Goal: Task Accomplishment & Management: Manage account settings

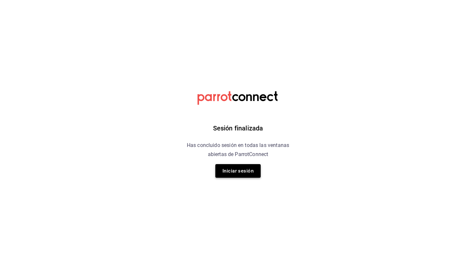
click at [236, 168] on button "Iniciar sesión" at bounding box center [237, 171] width 45 height 14
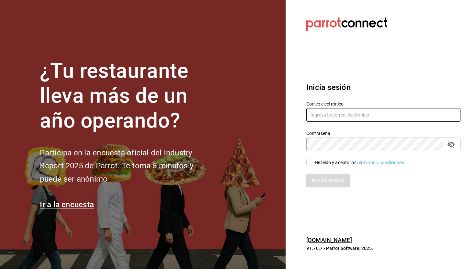
click at [344, 120] on input "text" at bounding box center [383, 115] width 154 height 14
type input "[PERSON_NAME][EMAIL_ADDRESS][PERSON_NAME][PERSON_NAME][DOMAIN_NAME]"
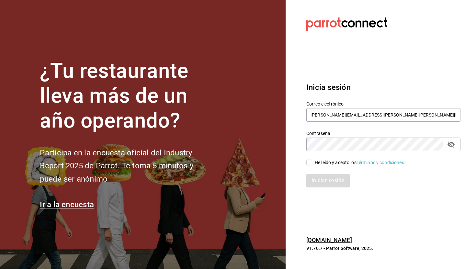
click at [310, 162] on input "He leído y acepto los Términos y condiciones." at bounding box center [309, 163] width 6 height 6
checkbox input "true"
click at [322, 177] on button "Iniciar sesión" at bounding box center [328, 181] width 44 height 14
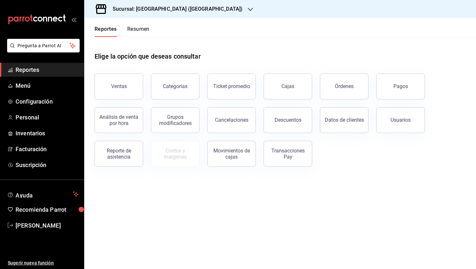
click at [185, 9] on h3 "Sucursal: [GEOGRAPHIC_DATA] ([GEOGRAPHIC_DATA])" at bounding box center [174, 9] width 135 height 8
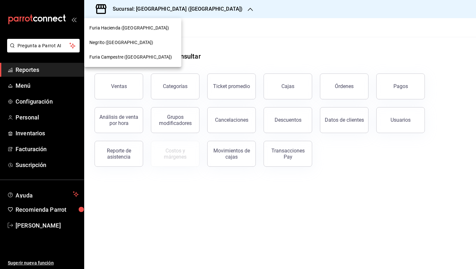
click at [122, 39] on span "Negrito ([GEOGRAPHIC_DATA])" at bounding box center [121, 42] width 64 height 7
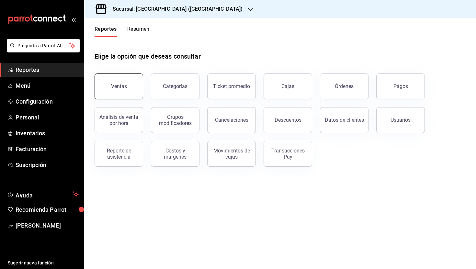
click at [119, 82] on button "Ventas" at bounding box center [119, 86] width 49 height 26
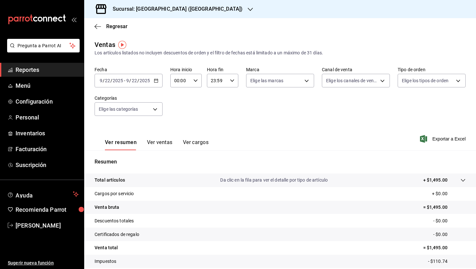
scroll to position [41, 0]
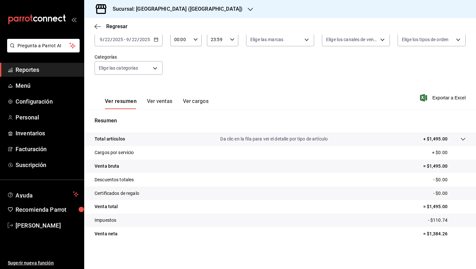
click at [155, 100] on button "Ver ventas" at bounding box center [160, 103] width 26 height 11
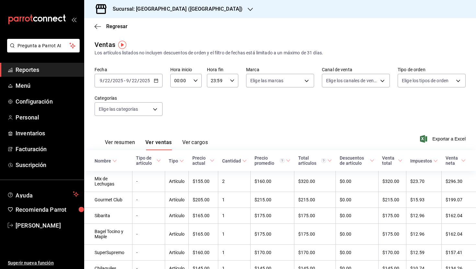
click at [145, 79] on input "2025" at bounding box center [144, 80] width 11 height 5
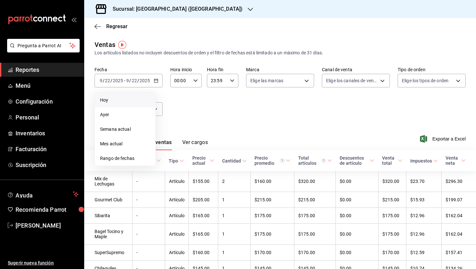
click at [118, 101] on span "Hoy" at bounding box center [125, 100] width 50 height 7
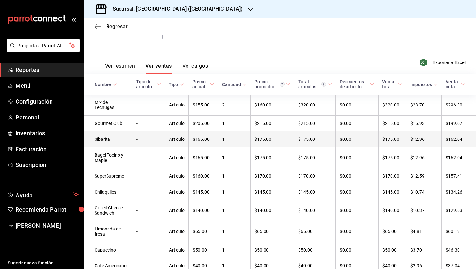
scroll to position [77, 0]
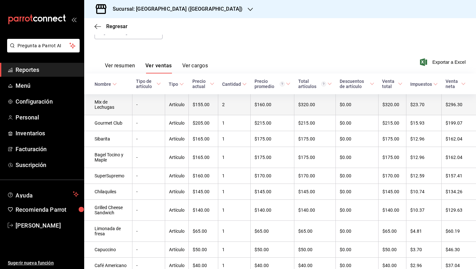
click at [237, 105] on td "2" at bounding box center [234, 104] width 32 height 21
click at [237, 105] on html "Pregunta a Parrot AI Reportes Menú Configuración Personal Inventarios Facturaci…" at bounding box center [238, 134] width 476 height 269
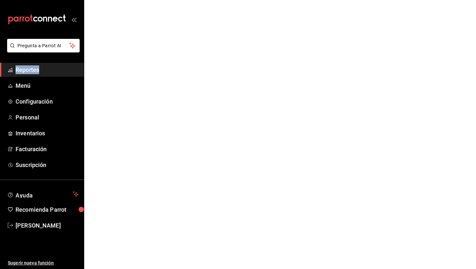
click at [237, 0] on html "Pregunta a Parrot AI Reportes Menú Configuración Personal Inventarios Facturaci…" at bounding box center [238, 0] width 476 height 0
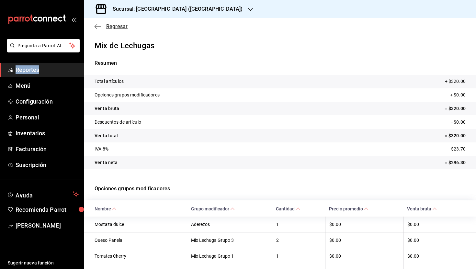
click at [104, 25] on span "Regresar" at bounding box center [111, 26] width 33 height 6
click at [118, 25] on span "Regresar" at bounding box center [116, 26] width 21 height 6
click at [99, 28] on icon "button" at bounding box center [98, 27] width 6 height 6
click at [112, 27] on span "Regresar" at bounding box center [116, 26] width 21 height 6
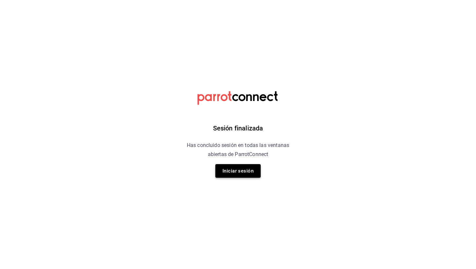
click at [232, 173] on button "Iniciar sesión" at bounding box center [237, 171] width 45 height 14
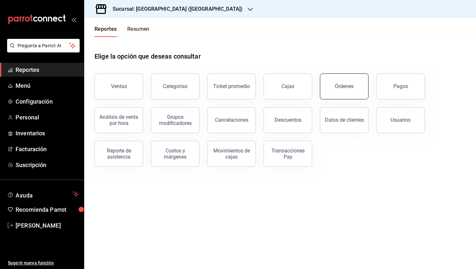
click at [334, 85] on button "Órdenes" at bounding box center [344, 86] width 49 height 26
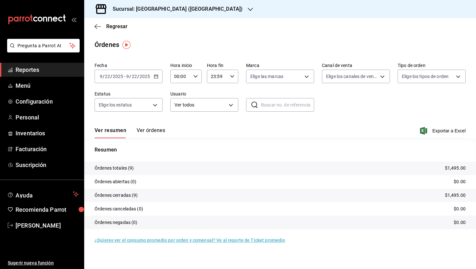
click at [149, 130] on button "Ver órdenes" at bounding box center [151, 132] width 28 height 11
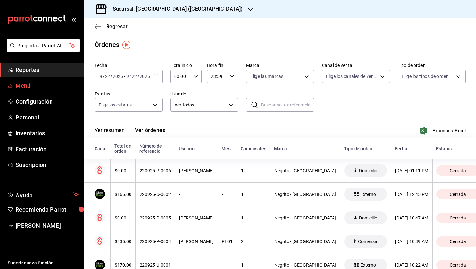
click at [41, 91] on link "Menú" at bounding box center [42, 86] width 84 height 14
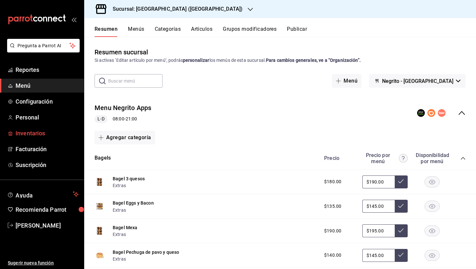
click at [43, 131] on span "Inventarios" at bounding box center [47, 133] width 63 height 9
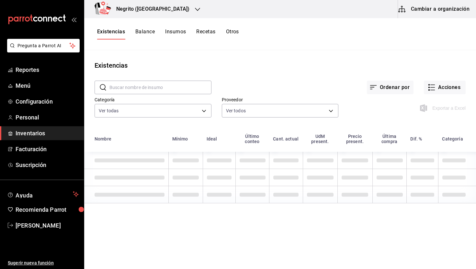
click at [442, 8] on button "Cambiar a organización" at bounding box center [434, 9] width 73 height 18
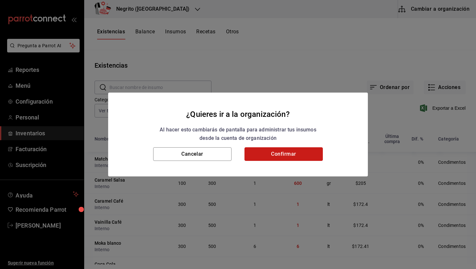
click at [274, 155] on button "Confirmar" at bounding box center [283, 154] width 78 height 14
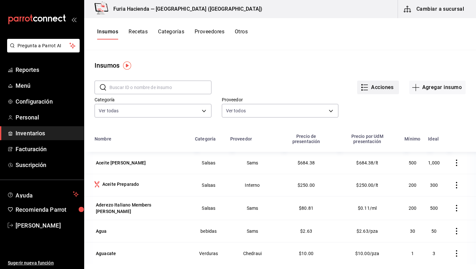
click at [380, 88] on button "Acciones" at bounding box center [378, 88] width 42 height 14
click at [363, 79] on div "Importar lista de insumos" at bounding box center [365, 79] width 52 height 7
click at [0, 0] on input "Importar lista de insumos" at bounding box center [0, 0] width 0 height 0
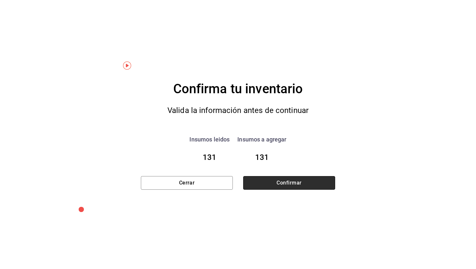
click at [278, 182] on button "Confirmar" at bounding box center [289, 183] width 92 height 14
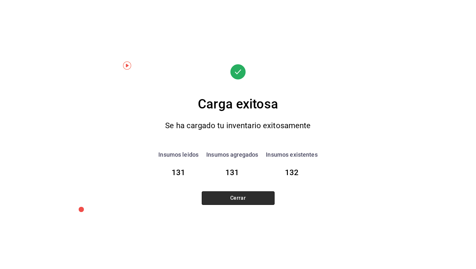
click at [249, 192] on button "Cerrar" at bounding box center [238, 198] width 73 height 14
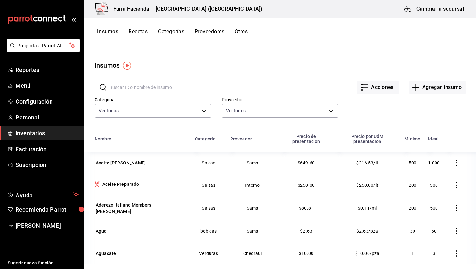
click at [143, 87] on input "text" at bounding box center [160, 87] width 102 height 13
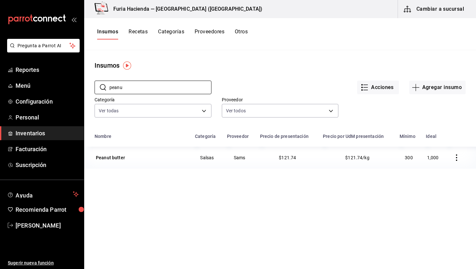
type input "peanu"
click at [455, 158] on icon "button" at bounding box center [456, 157] width 6 height 6
click at [431, 158] on span "Eliminar" at bounding box center [437, 157] width 17 height 5
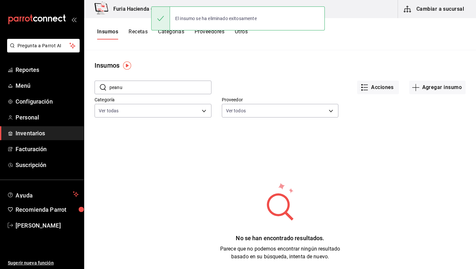
click at [423, 7] on button "Cambiar a sucursal" at bounding box center [434, 9] width 73 height 18
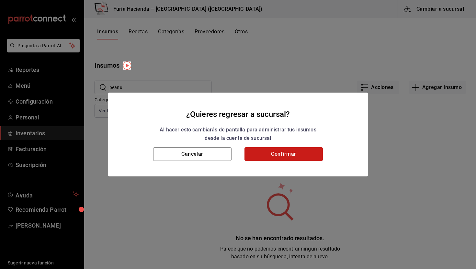
click at [287, 157] on button "Confirmar" at bounding box center [283, 154] width 78 height 14
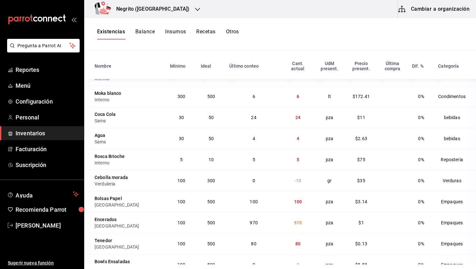
scroll to position [88, 0]
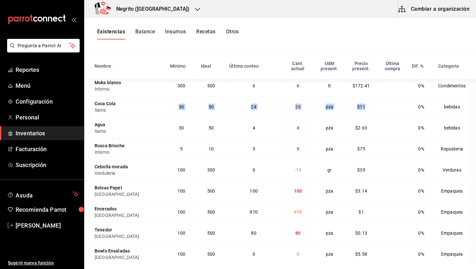
drag, startPoint x: 164, startPoint y: 103, endPoint x: 412, endPoint y: 104, distance: 248.6
click at [412, 104] on tr "Coca Cola [PERSON_NAME] 30 50 24 24 pza $11 0% bebidas" at bounding box center [280, 106] width 392 height 21
click at [347, 134] on td "$2.63" at bounding box center [361, 127] width 32 height 21
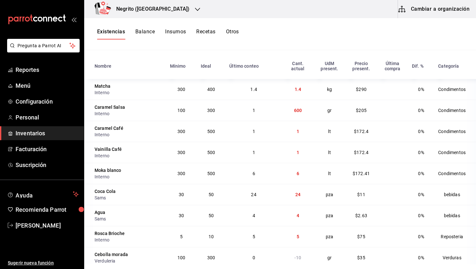
scroll to position [0, 0]
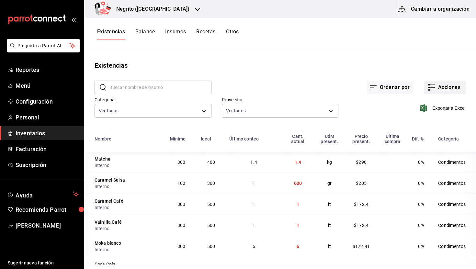
click at [438, 85] on button "Acciones" at bounding box center [445, 88] width 42 height 14
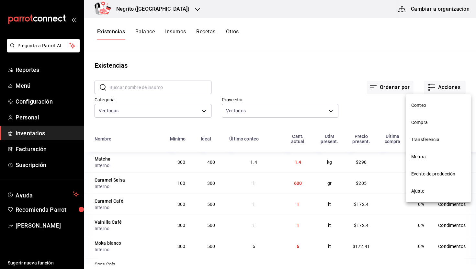
click at [429, 119] on span "Compra" at bounding box center [438, 122] width 54 height 7
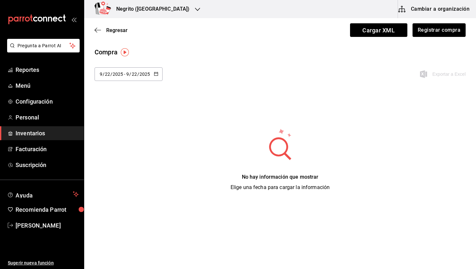
click at [111, 26] on div "Regresar Cargar XML Registrar compra" at bounding box center [280, 30] width 392 height 24
click at [117, 30] on span "Regresar" at bounding box center [116, 30] width 21 height 6
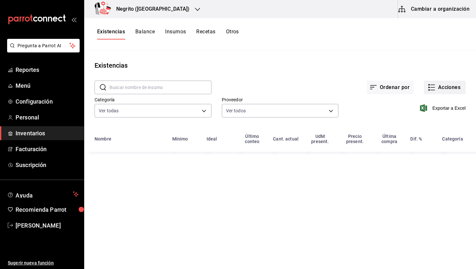
click at [446, 84] on button "Acciones" at bounding box center [445, 88] width 42 height 14
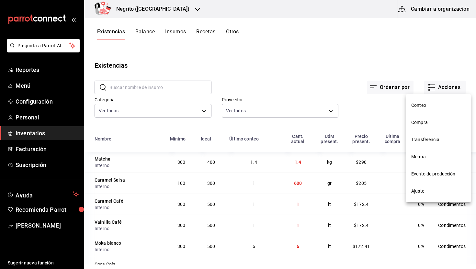
click at [428, 189] on span "Ajuste" at bounding box center [438, 191] width 54 height 7
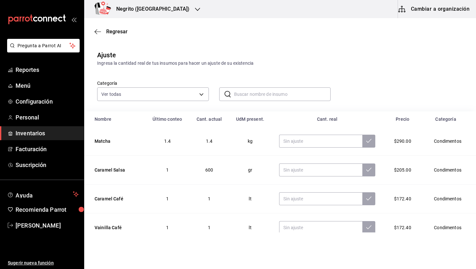
click at [248, 93] on input "text" at bounding box center [282, 94] width 97 height 13
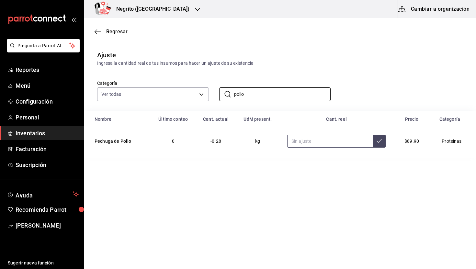
type input "pollo"
click at [313, 141] on input "text" at bounding box center [329, 141] width 85 height 13
type input "1.00"
click at [376, 140] on icon at bounding box center [378, 140] width 5 height 5
click at [155, 99] on body "Pregunta a Parrot AI Reportes Menú Configuración Personal Inventarios Facturaci…" at bounding box center [238, 116] width 476 height 232
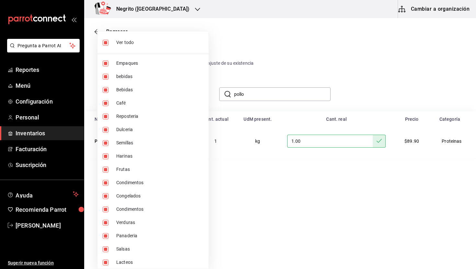
click at [264, 70] on div at bounding box center [238, 134] width 476 height 269
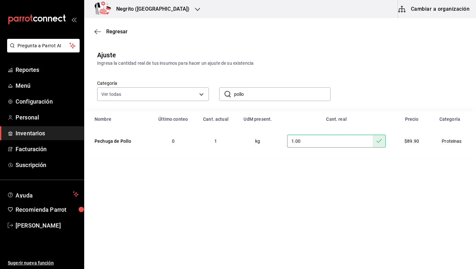
click at [255, 97] on input "pollo" at bounding box center [282, 94] width 97 height 13
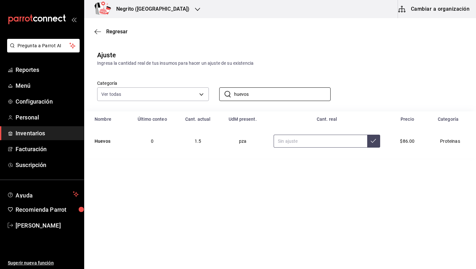
type input "huevos"
click at [299, 142] on input "text" at bounding box center [320, 141] width 94 height 13
type input "50.00"
click at [374, 140] on button at bounding box center [373, 141] width 13 height 13
click at [298, 140] on input "50.00" at bounding box center [320, 141] width 94 height 13
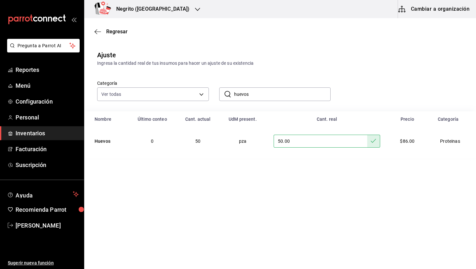
click at [298, 140] on input "50.00" at bounding box center [320, 141] width 94 height 13
click at [247, 95] on input "huevos" at bounding box center [282, 94] width 97 height 13
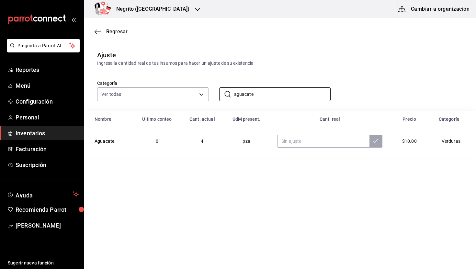
type input "aguacate"
click at [262, 184] on main "Regresar Ajuste Ingresa la cantidad real de tus insumos para hacer un ajuste de…" at bounding box center [280, 125] width 392 height 214
click at [26, 68] on span "Reportes" at bounding box center [47, 69] width 63 height 9
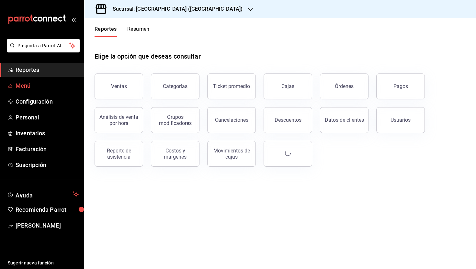
click at [23, 85] on span "Menú" at bounding box center [47, 85] width 63 height 9
